Goal: Information Seeking & Learning: Learn about a topic

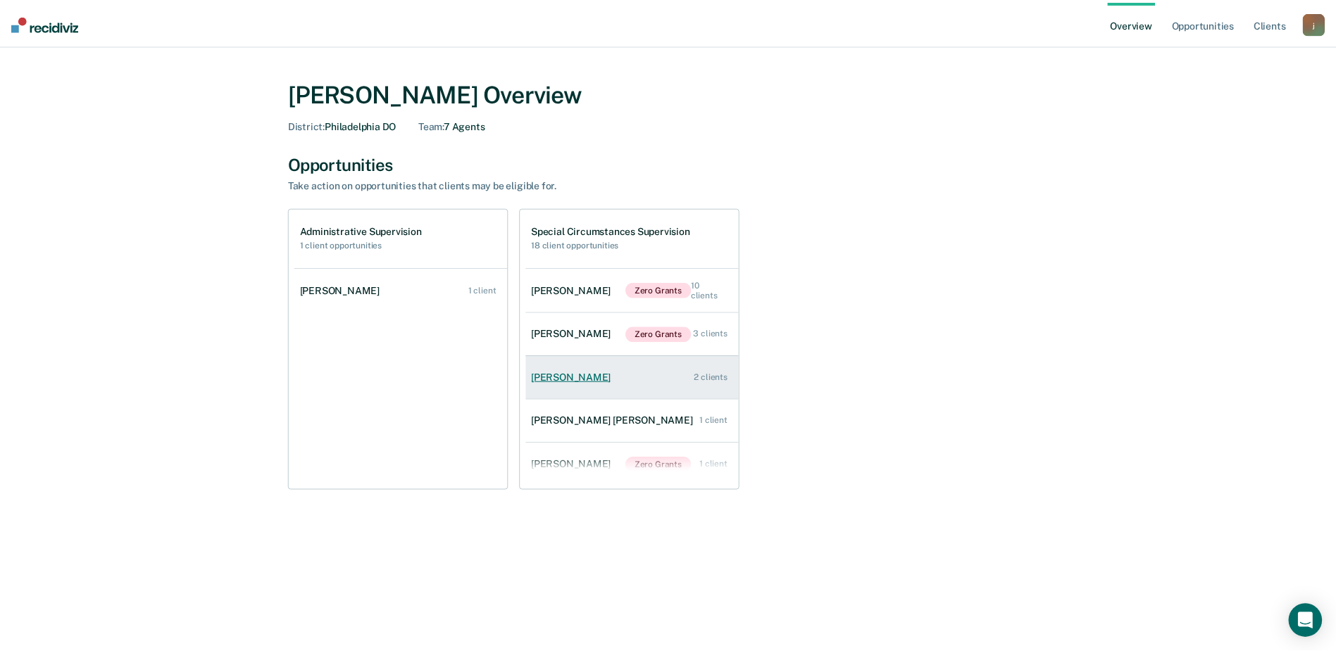
scroll to position [57, 0]
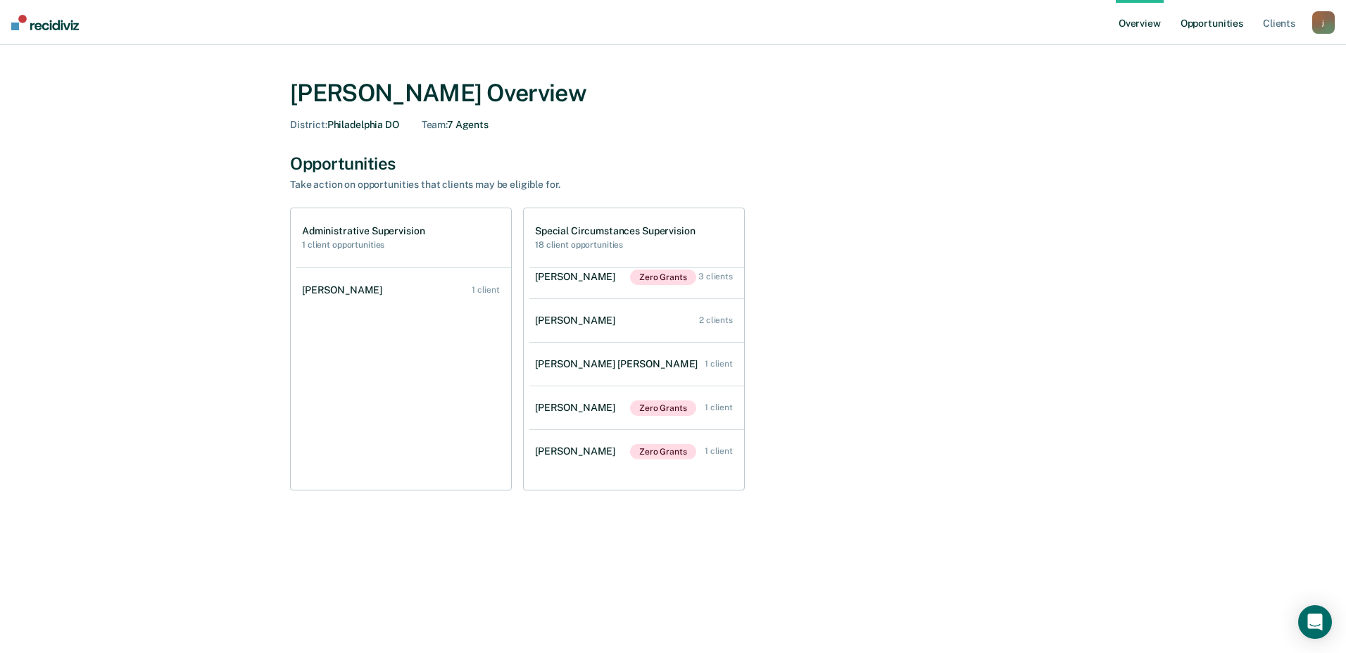
click at [1219, 23] on link "Opportunities" at bounding box center [1212, 22] width 68 height 45
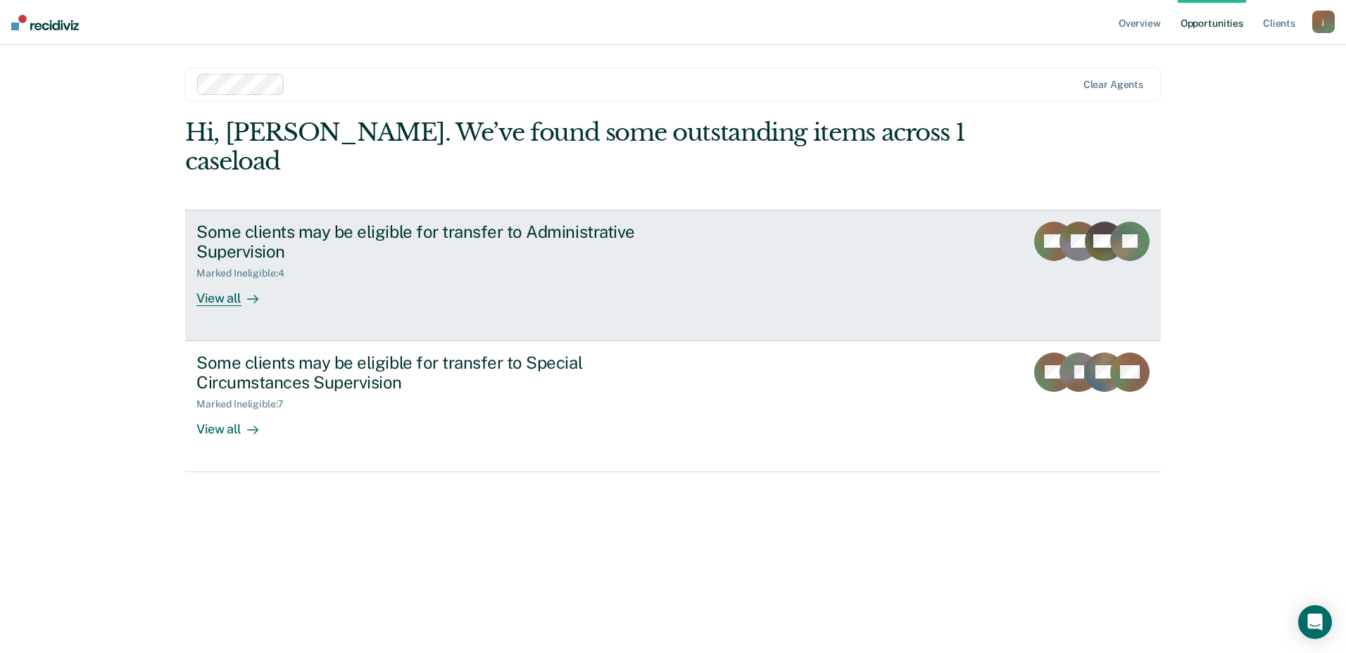
click at [289, 228] on div "Some clients may be eligible for transfer to Administrative Supervision" at bounding box center [443, 242] width 494 height 41
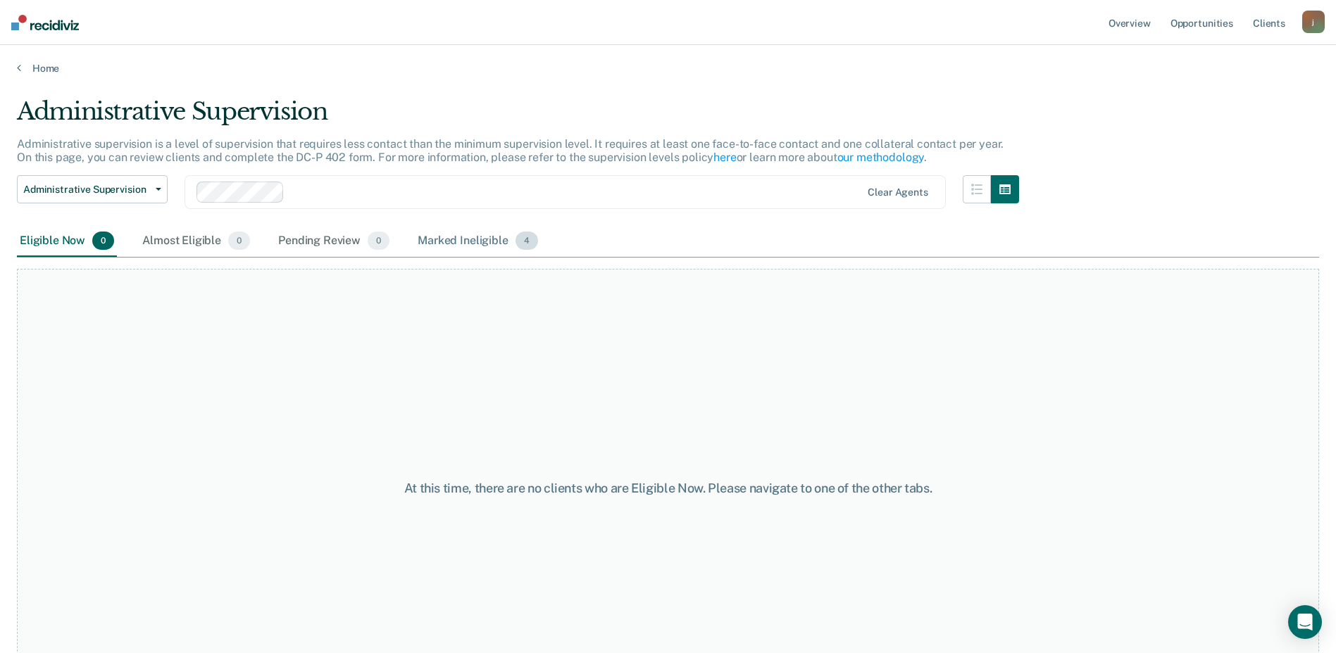
click at [458, 249] on div "Marked Ineligible 4" at bounding box center [478, 241] width 126 height 31
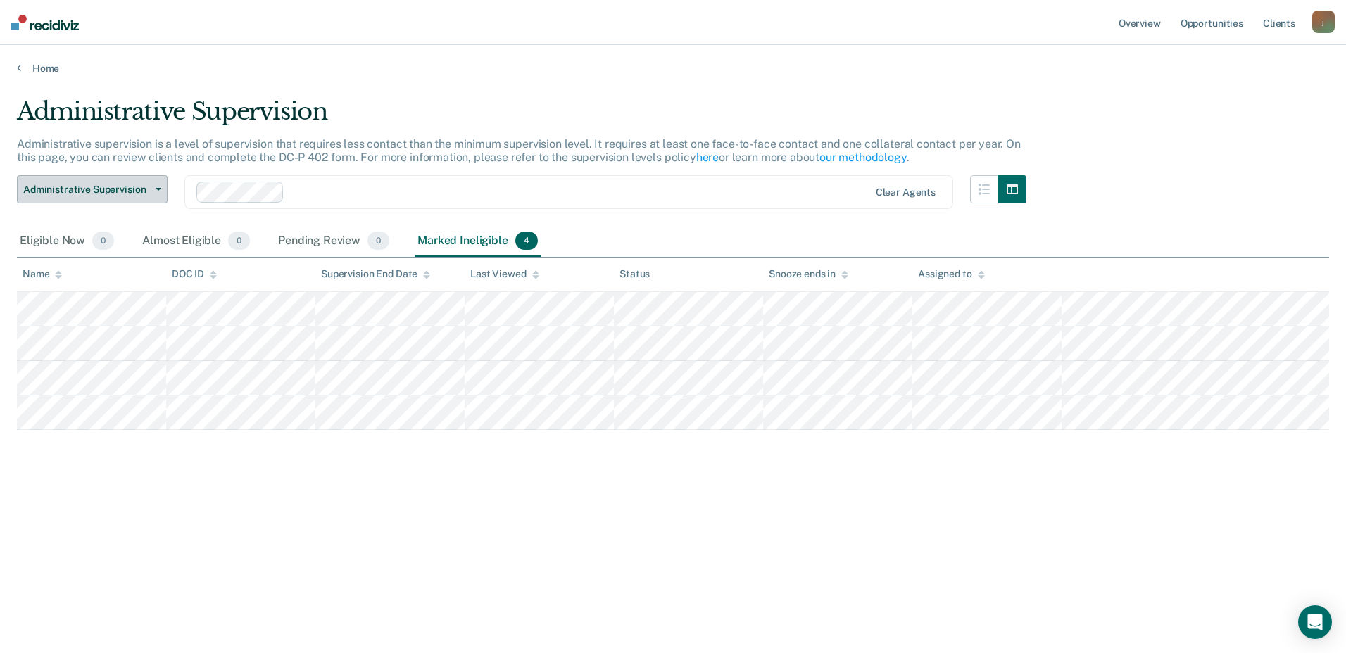
click at [138, 189] on span "Administrative Supervision" at bounding box center [86, 190] width 127 height 12
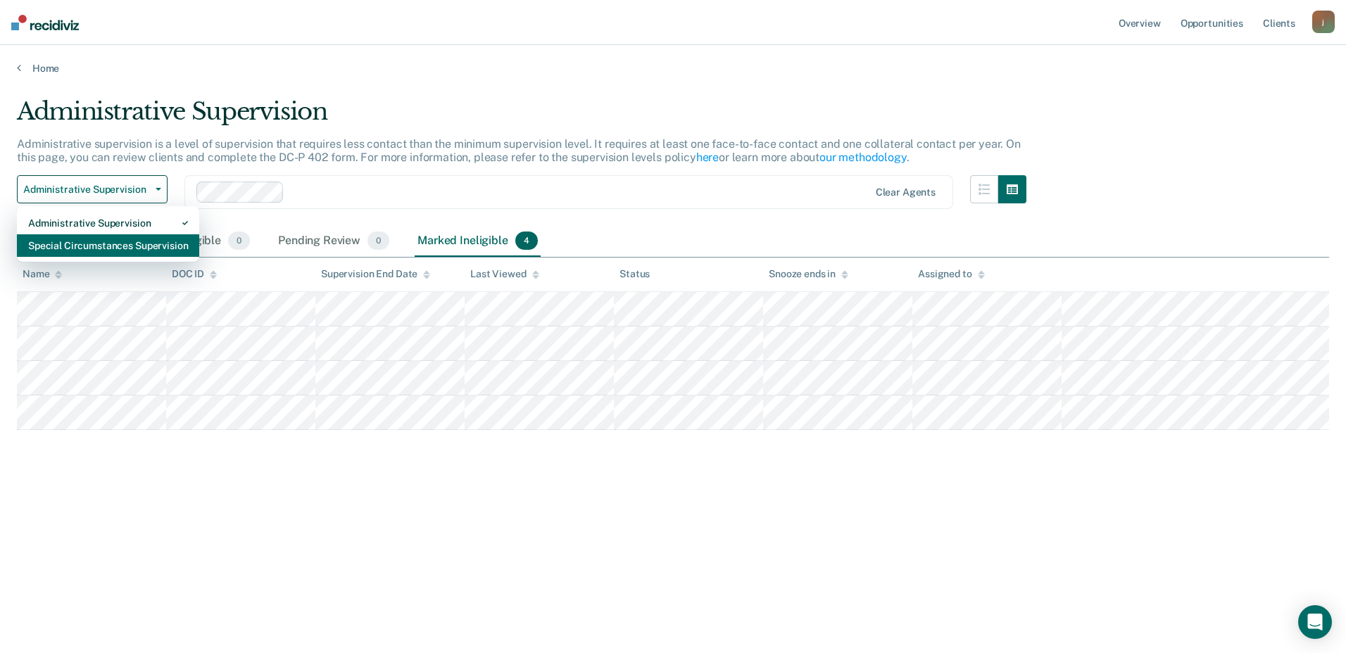
click at [86, 246] on div "Special Circumstances Supervision" at bounding box center [108, 245] width 160 height 23
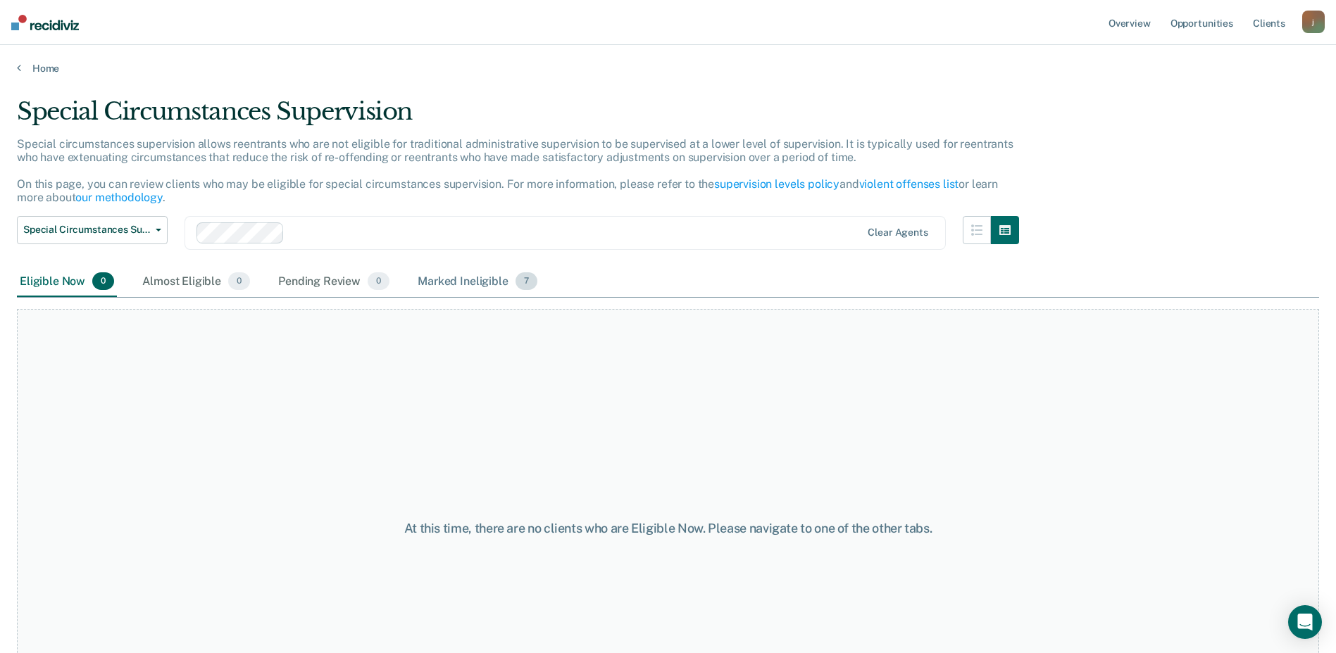
click at [489, 289] on div "Marked Ineligible 7" at bounding box center [477, 282] width 125 height 31
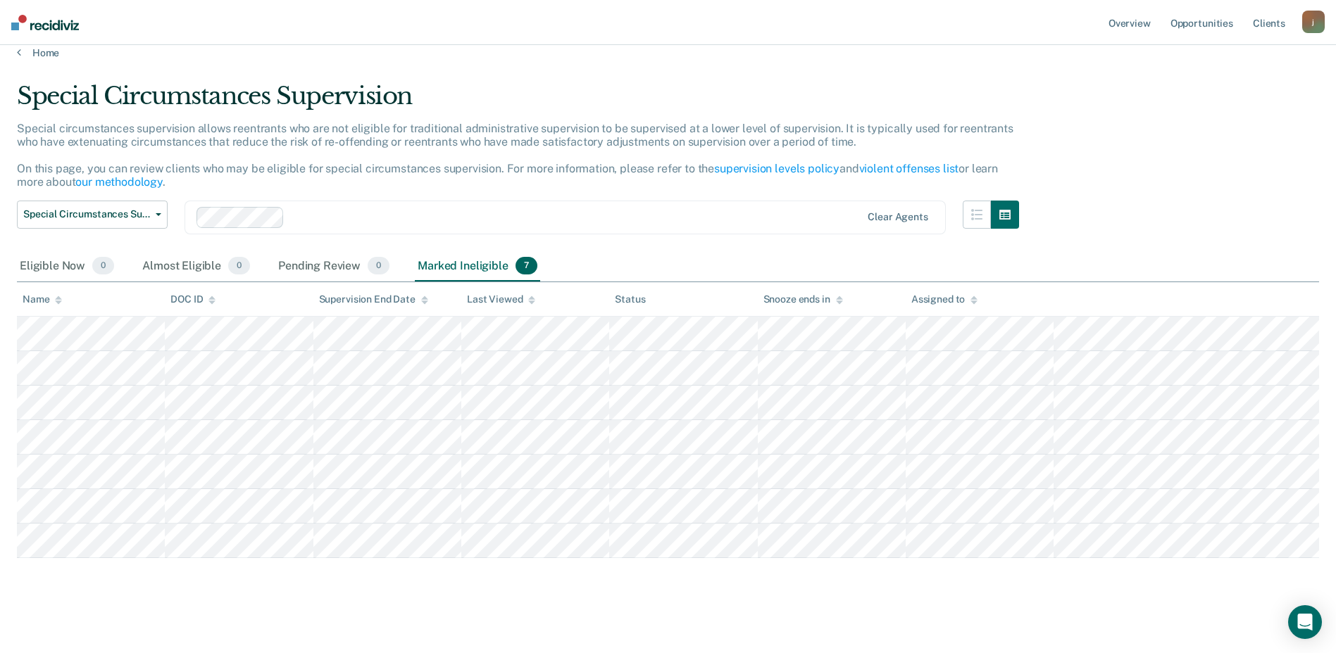
scroll to position [22, 0]
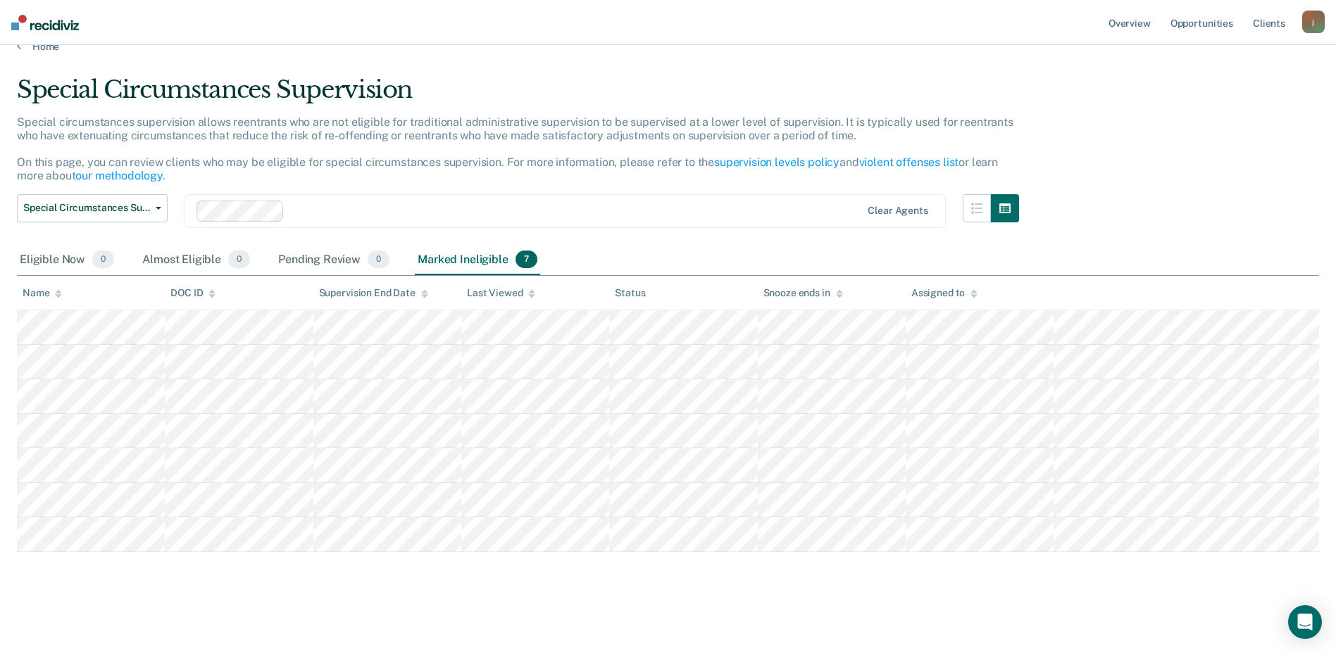
click at [453, 259] on div "Marked Ineligible 7" at bounding box center [477, 260] width 125 height 31
click at [334, 260] on div "Pending Review 0" at bounding box center [333, 260] width 117 height 31
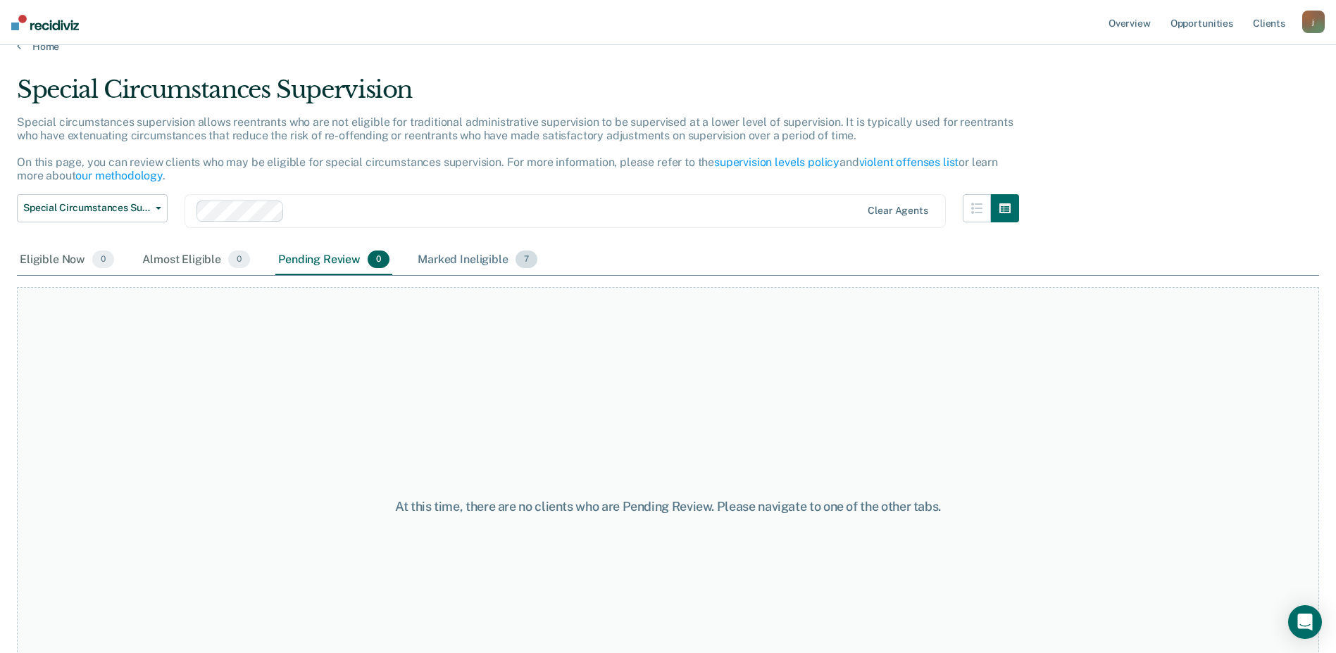
click at [477, 256] on div "Marked Ineligible 7" at bounding box center [477, 260] width 125 height 31
